Goal: Information Seeking & Learning: Learn about a topic

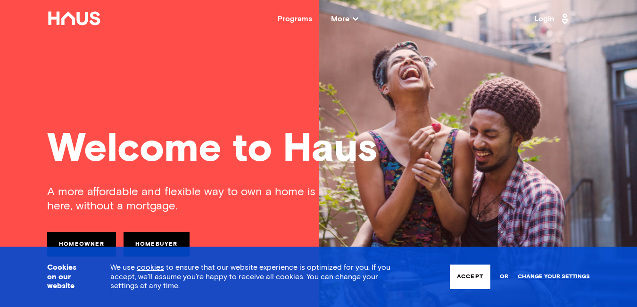
click at [464, 277] on button "Accept" at bounding box center [470, 276] width 41 height 25
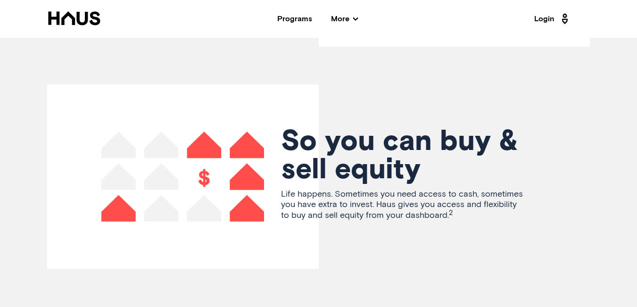
scroll to position [2050, 0]
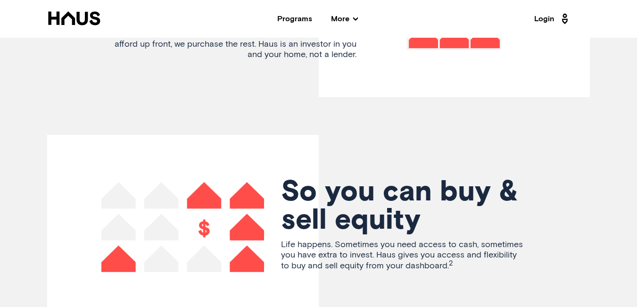
click at [350, 19] on span "More" at bounding box center [344, 19] width 27 height 8
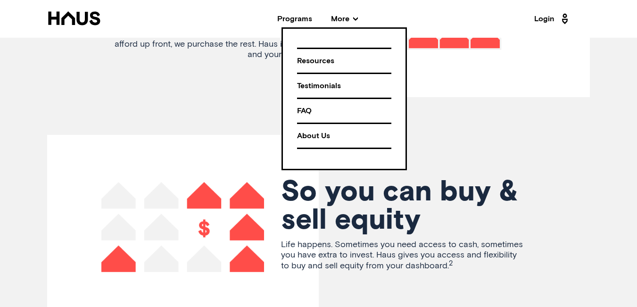
click at [311, 62] on div "Resources" at bounding box center [344, 61] width 94 height 16
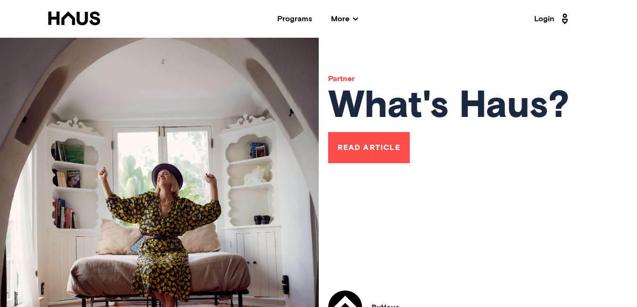
click at [367, 148] on link "Read Article" at bounding box center [369, 147] width 82 height 31
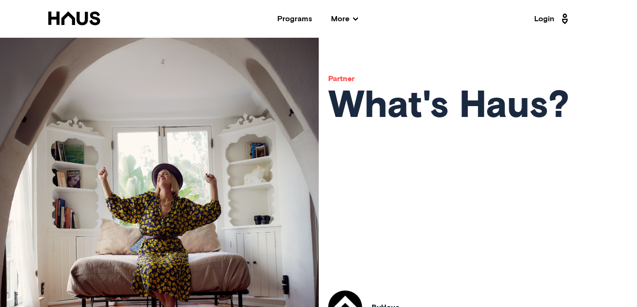
click at [74, 16] on icon at bounding box center [74, 18] width 54 height 14
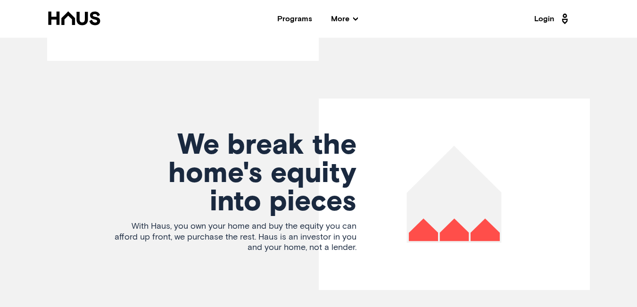
scroll to position [1874, 0]
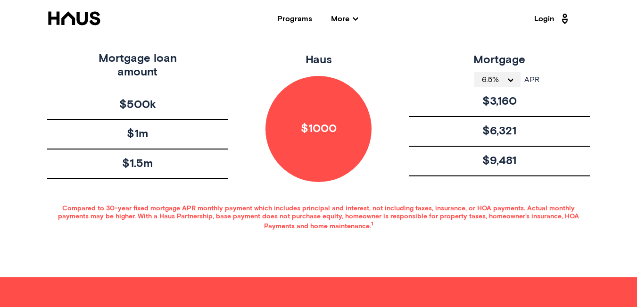
scroll to position [442, 0]
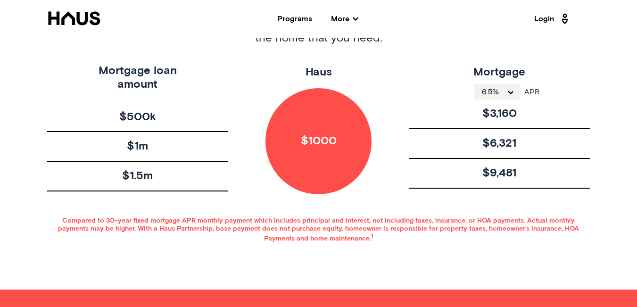
click at [564, 18] on icon at bounding box center [564, 18] width 12 height 15
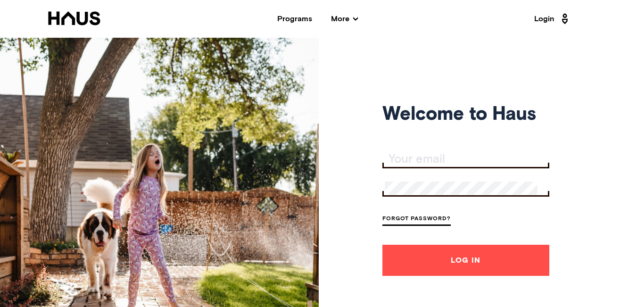
click at [302, 22] on div "Programs" at bounding box center [294, 19] width 35 height 8
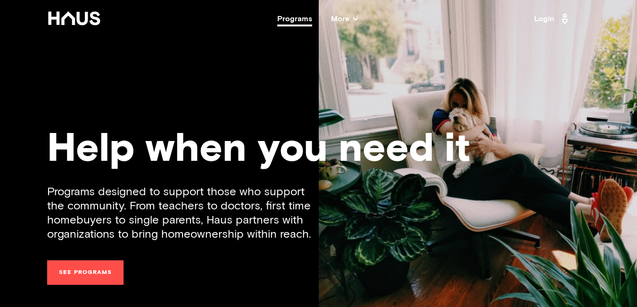
click at [88, 24] on icon at bounding box center [74, 18] width 54 height 14
